Goal: Navigation & Orientation: Find specific page/section

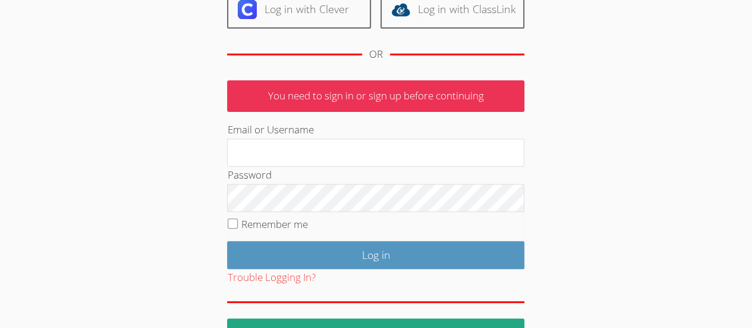
scroll to position [183, 0]
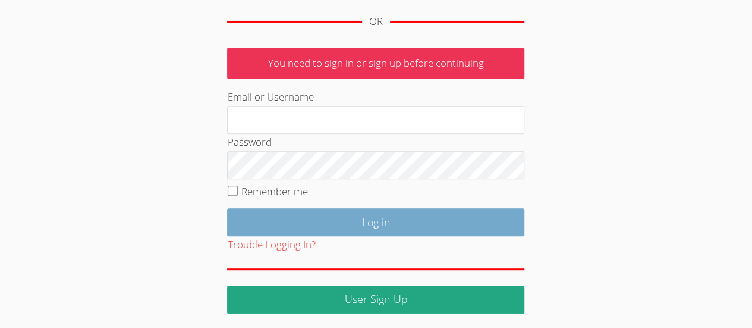
type input "alexandraholt@campusthrivecoaching.com"
click at [309, 225] on input "Log in" at bounding box center [375, 222] width 297 height 28
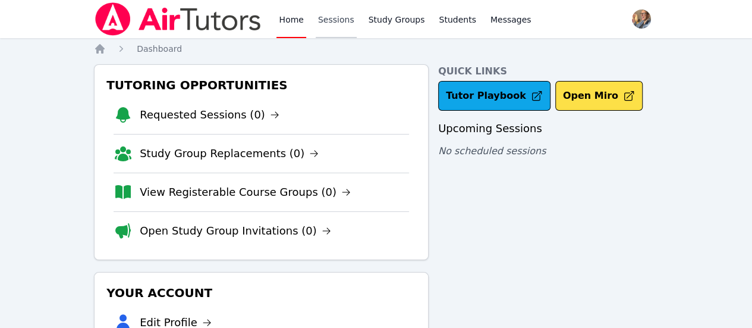
click at [328, 25] on link "Sessions" at bounding box center [336, 19] width 41 height 38
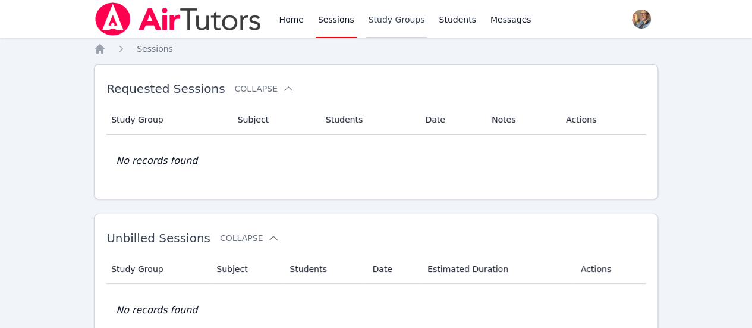
click at [394, 30] on link "Study Groups" at bounding box center [396, 19] width 61 height 38
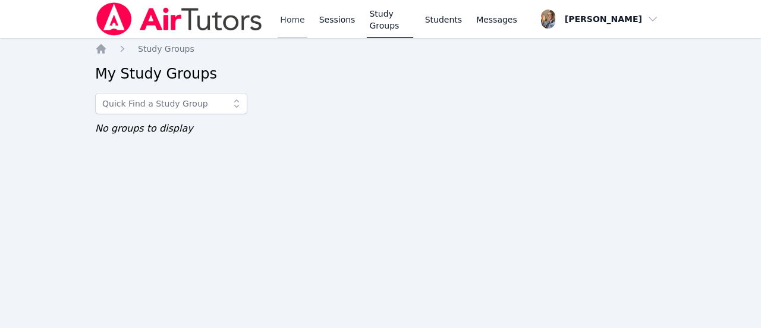
click at [299, 24] on link "Home" at bounding box center [292, 19] width 29 height 38
